Goal: Task Accomplishment & Management: Use online tool/utility

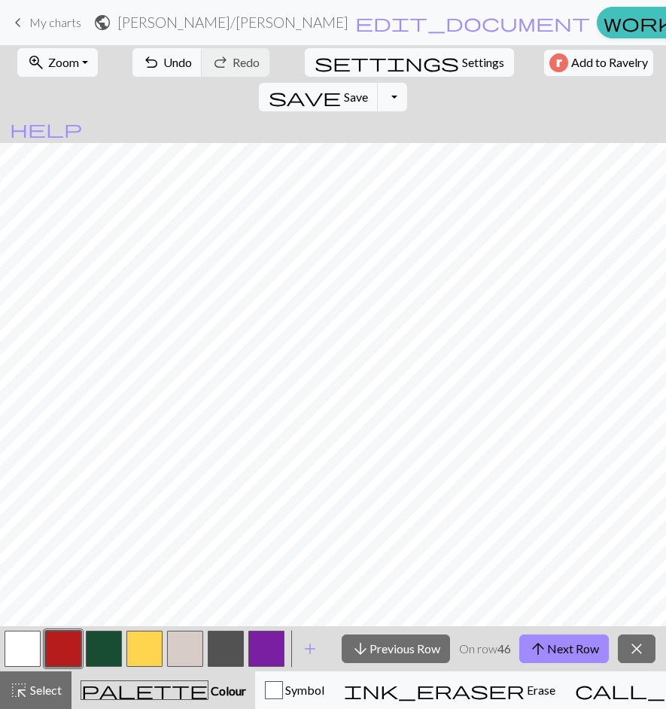
click at [568, 644] on button "arrow_upward Next Row" at bounding box center [564, 649] width 90 height 29
click at [574, 653] on button "arrow_upward Next Row" at bounding box center [564, 649] width 90 height 29
click at [570, 661] on button "arrow_upward Next Row" at bounding box center [564, 649] width 90 height 29
click at [568, 647] on button "arrow_upward Next Row" at bounding box center [564, 649] width 90 height 29
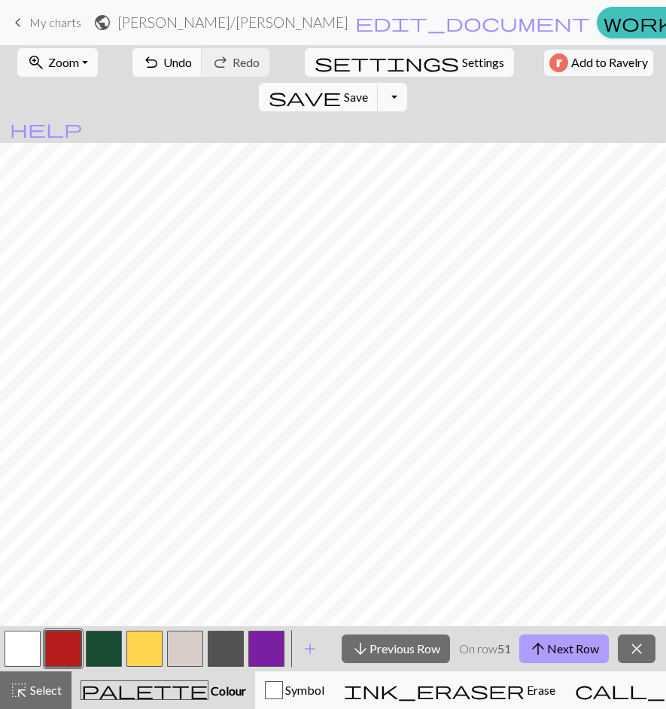
click at [573, 659] on button "arrow_upward Next Row" at bounding box center [564, 649] width 90 height 29
click at [370, 648] on button "arrow_downward Previous Row" at bounding box center [396, 649] width 108 height 29
click at [562, 650] on button "arrow_upward Next Row" at bounding box center [564, 649] width 90 height 29
click at [411, 649] on button "arrow_downward Previous Row" at bounding box center [396, 649] width 108 height 29
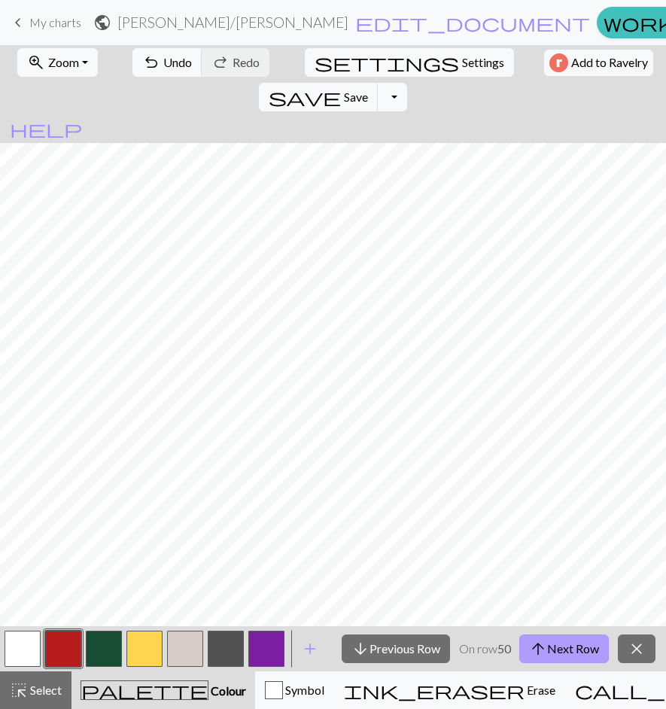
click at [556, 653] on button "arrow_upward Next Row" at bounding box center [564, 649] width 90 height 29
